Goal: Task Accomplishment & Management: Complete application form

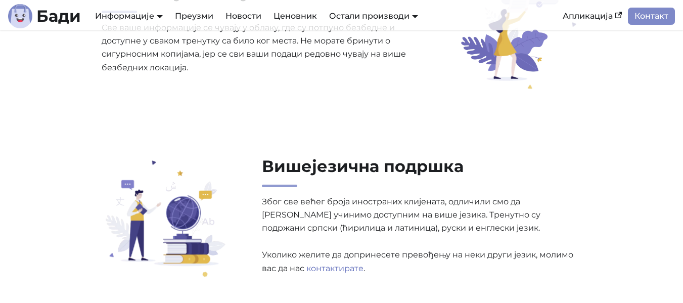
scroll to position [1365, 0]
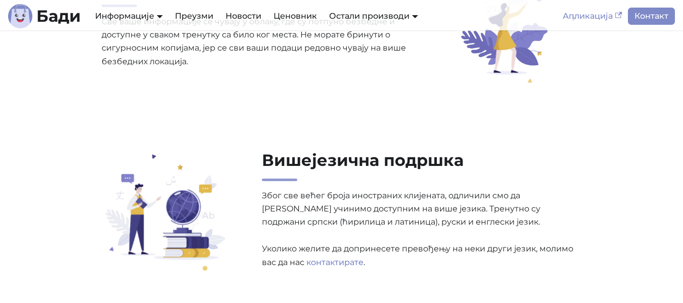
click at [577, 17] on link "Апликација" at bounding box center [592, 16] width 71 height 17
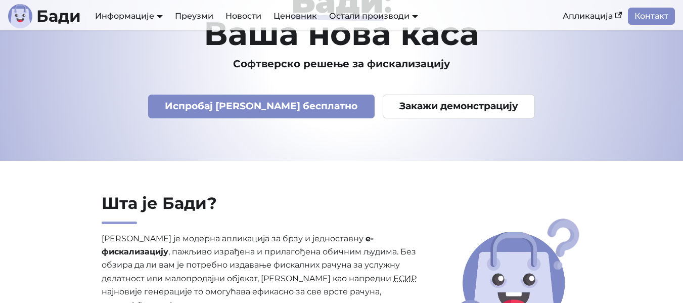
scroll to position [0, 0]
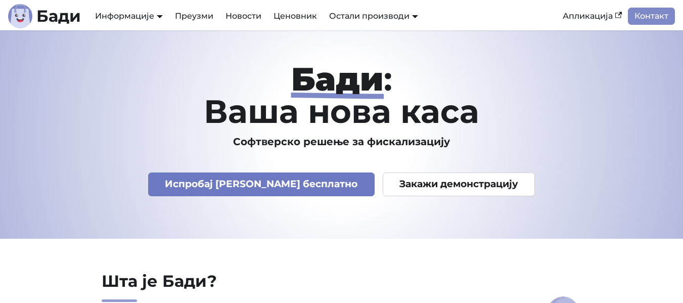
click at [282, 184] on link "Испробај Бади бесплатно" at bounding box center [261, 184] width 226 height 24
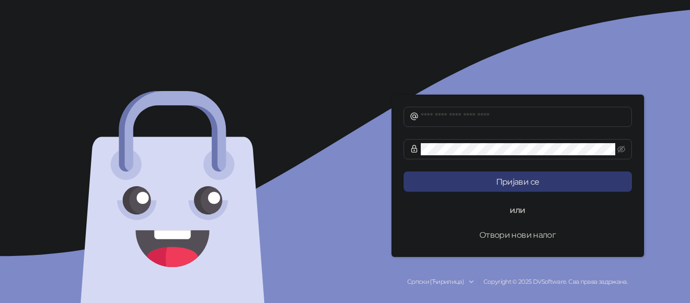
click at [535, 234] on button "Отвори нови налог" at bounding box center [518, 234] width 228 height 20
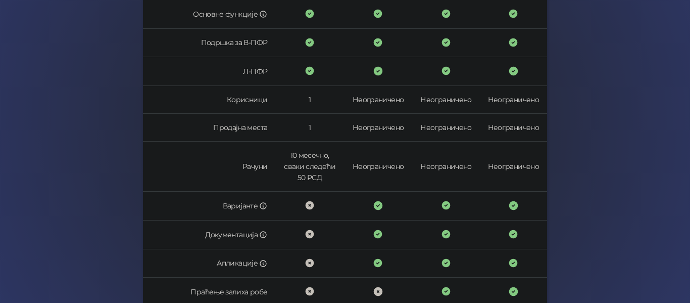
scroll to position [356, 0]
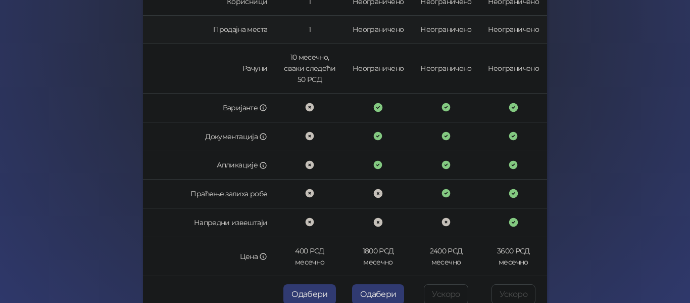
scroll to position [356, 0]
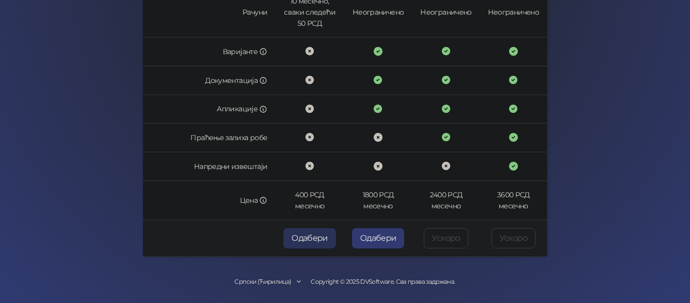
click at [309, 239] on button "Одабери" at bounding box center [310, 238] width 53 height 20
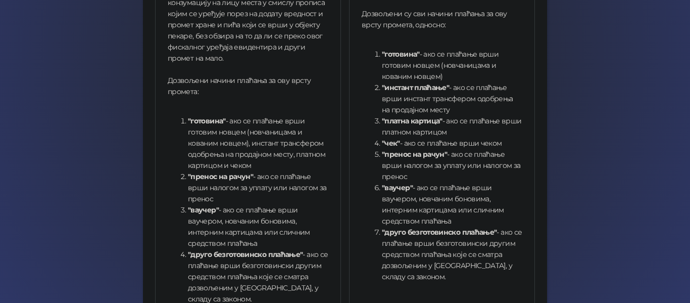
scroll to position [432, 0]
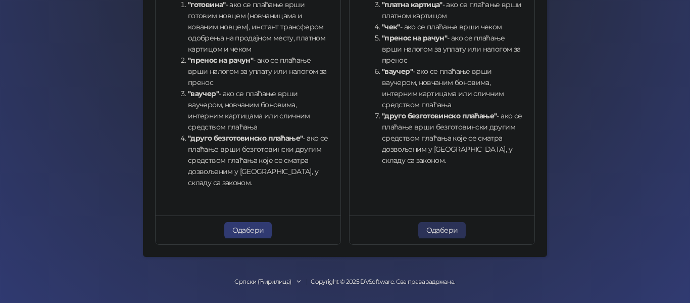
click at [441, 233] on button "Одабери" at bounding box center [443, 230] width 48 height 16
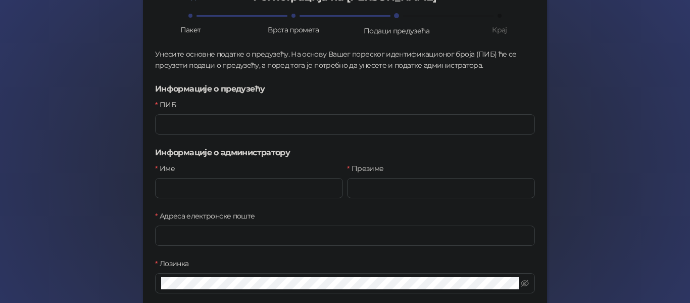
scroll to position [68, 0]
